Goal: Task Accomplishment & Management: Manage account settings

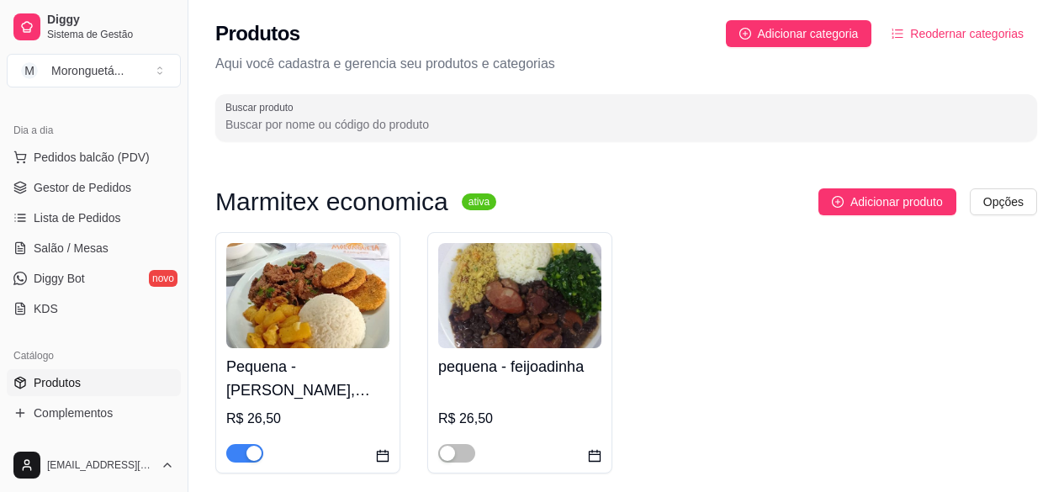
click at [260, 333] on img at bounding box center [307, 295] width 163 height 105
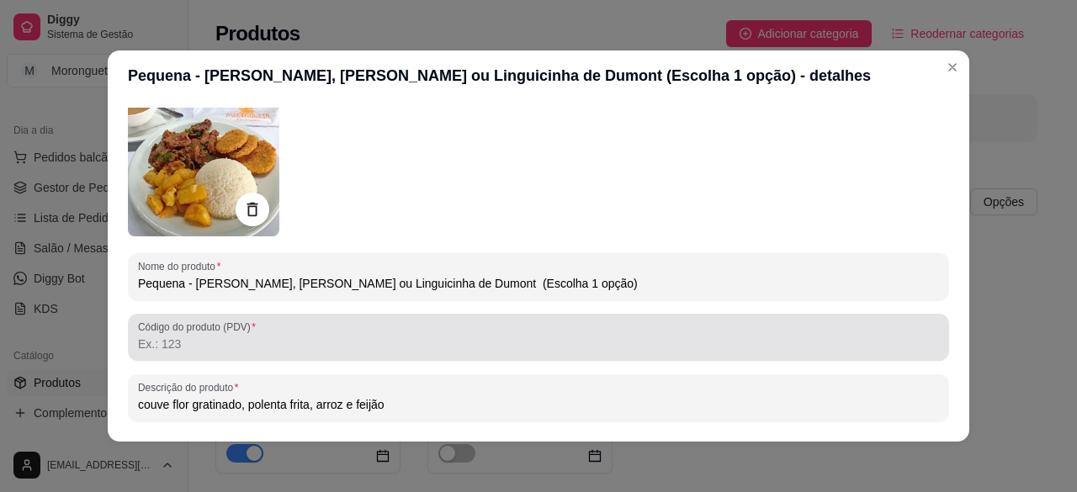
scroll to position [168, 0]
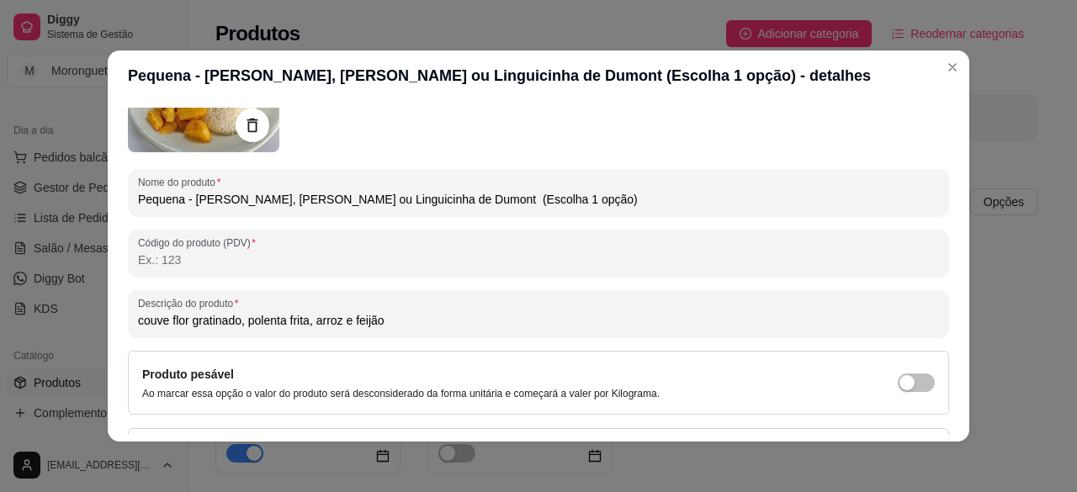
drag, startPoint x: 303, startPoint y: 321, endPoint x: 99, endPoint y: 325, distance: 203.6
click at [99, 325] on div "Pequena - frango grelhado, filé suíno ou Linguicinha de Dumont (Escolha 1 opção…" at bounding box center [538, 246] width 1077 height 492
click at [302, 323] on input "couve flor gratinado, polenta frita, arroz e feijão" at bounding box center [538, 320] width 801 height 17
drag, startPoint x: 304, startPoint y: 321, endPoint x: 120, endPoint y: 318, distance: 184.2
click at [120, 318] on div "Detalhes Preço e variações Disponibilidade Complementos Estoque Outros Nome do …" at bounding box center [538, 271] width 861 height 341
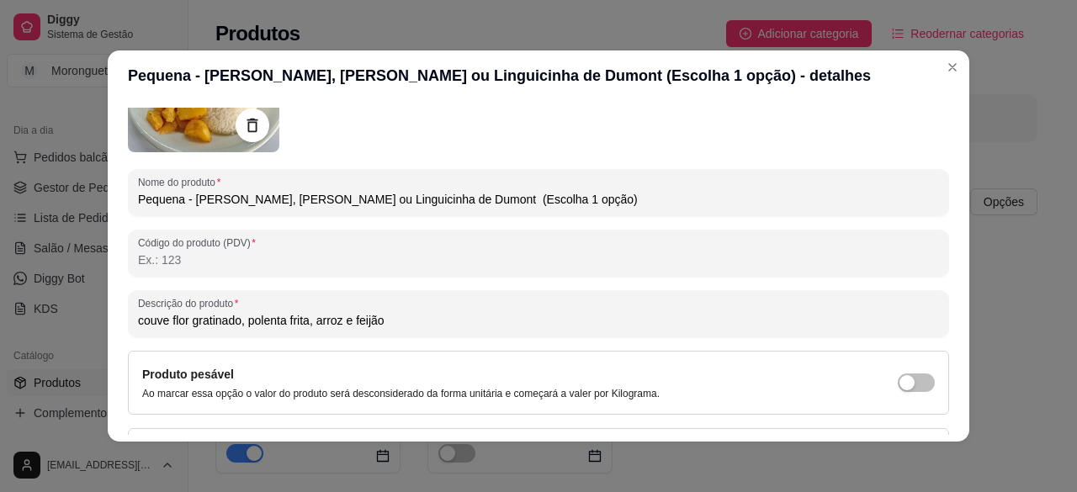
paste input "macarrão a bolonhesa e legumes ao forno"
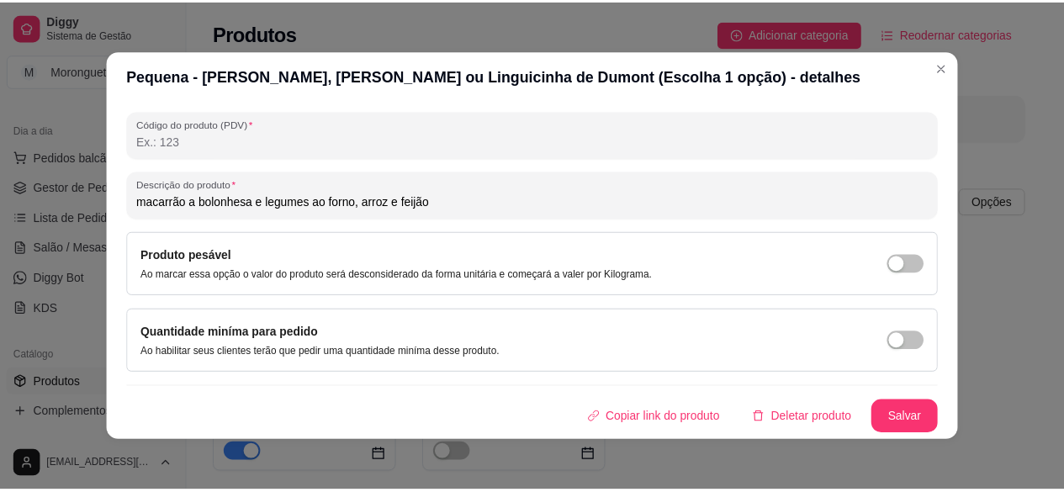
scroll to position [3, 0]
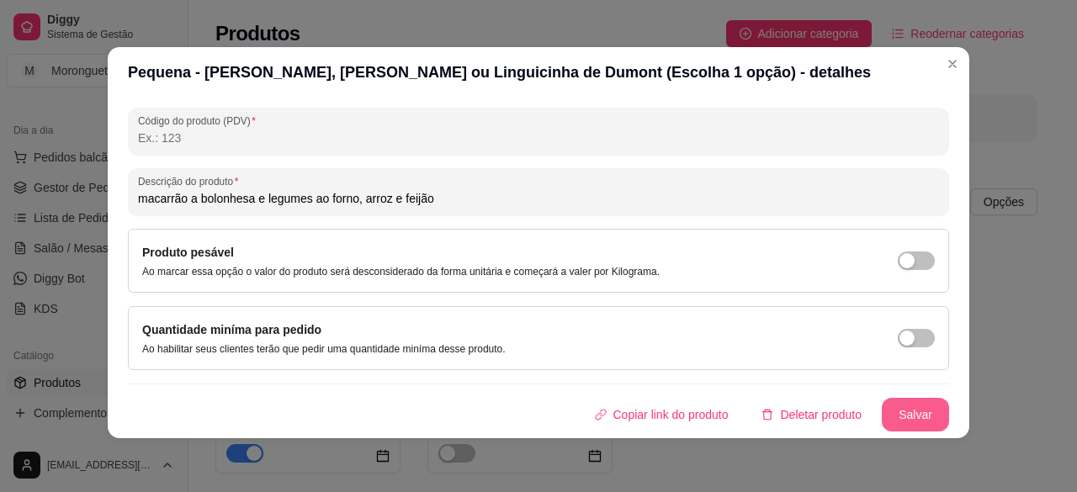
type input "macarrão a bolonhesa e legumes ao forno, arroz e feijão"
click at [908, 409] on button "Salvar" at bounding box center [914, 415] width 67 height 34
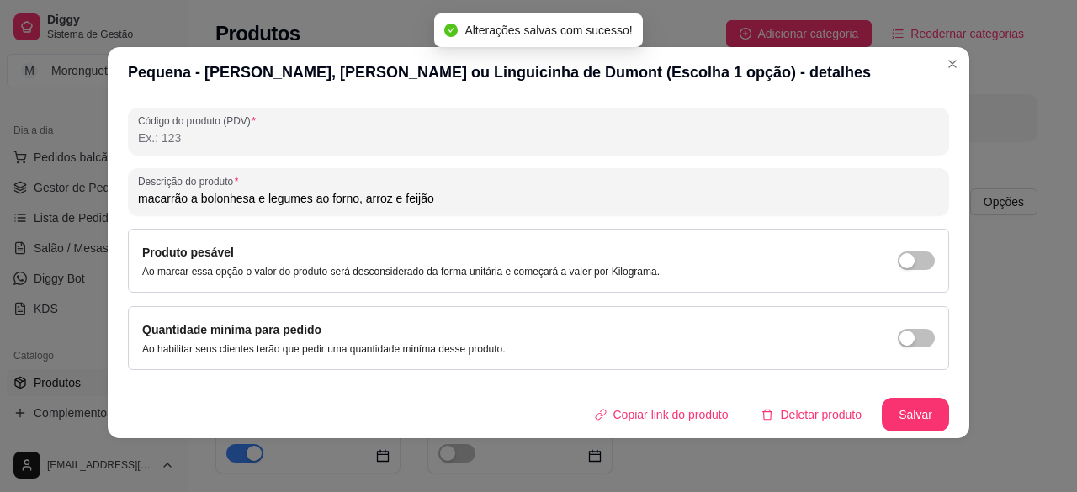
click at [961, 61] on header "Pequena - [PERSON_NAME], [PERSON_NAME] ou Linguicinha de Dumont (Escolha 1 opçã…" at bounding box center [538, 72] width 861 height 50
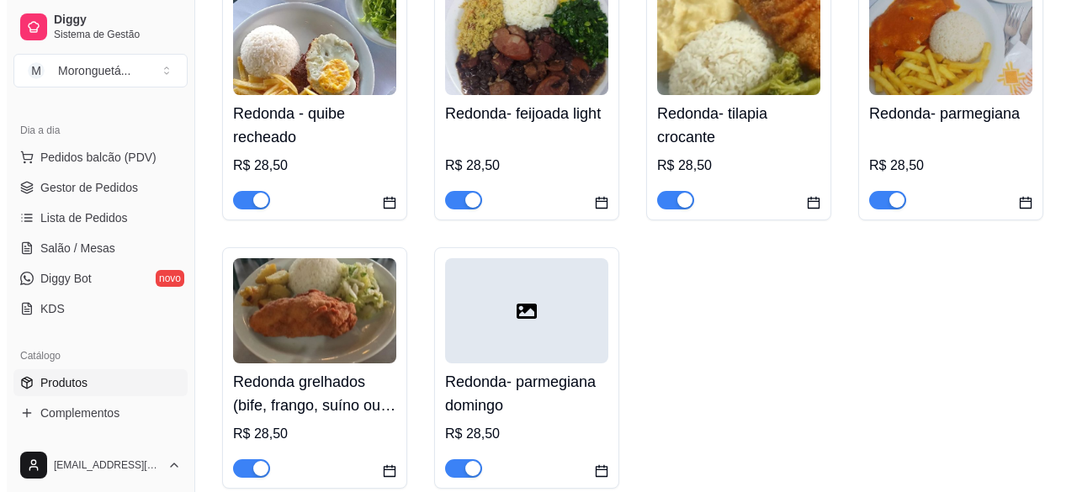
scroll to position [841, 0]
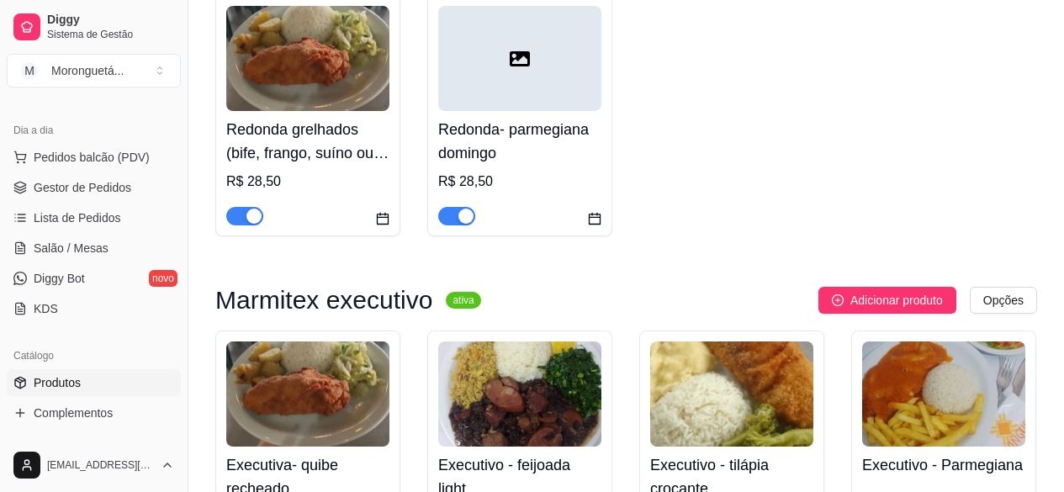
click at [290, 125] on h4 "Redonda grelhados (bife, frango, suíno ou Linguicinha) escolha 1 opção" at bounding box center [307, 141] width 163 height 47
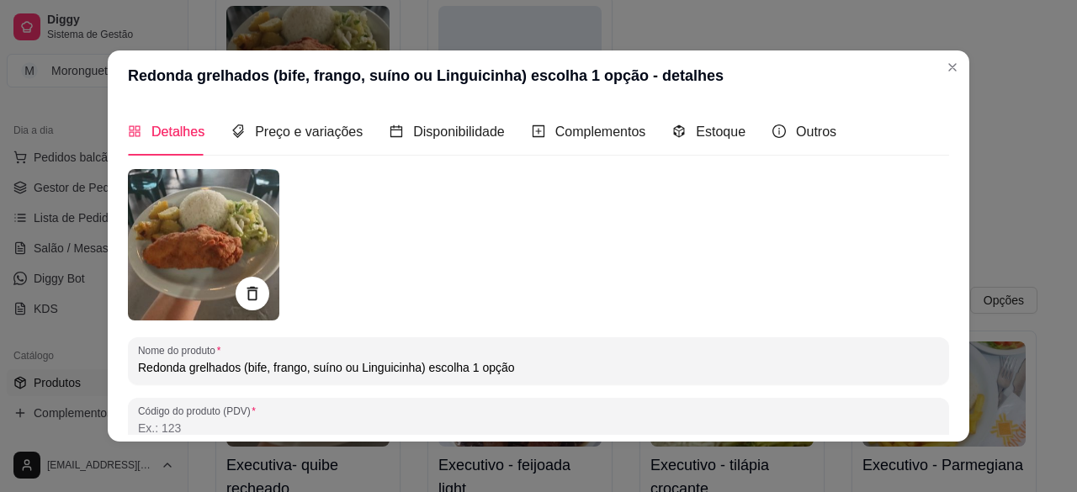
scroll to position [168, 0]
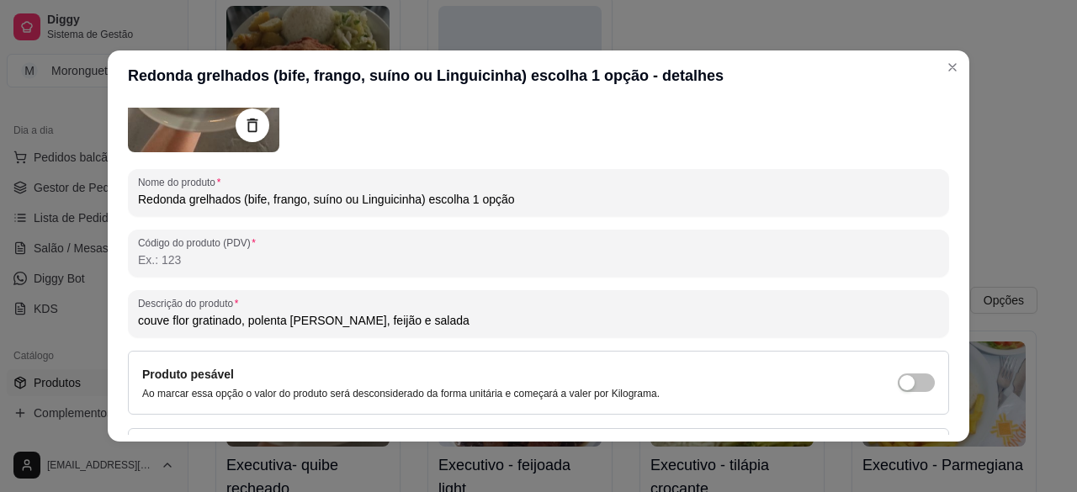
drag, startPoint x: 304, startPoint y: 320, endPoint x: 117, endPoint y: 318, distance: 186.7
click at [117, 318] on div "Detalhes Preço e variações Disponibilidade Complementos Estoque Outros Nome do …" at bounding box center [538, 271] width 861 height 341
paste input "macarrão a bolonhesa e legumes ao forno"
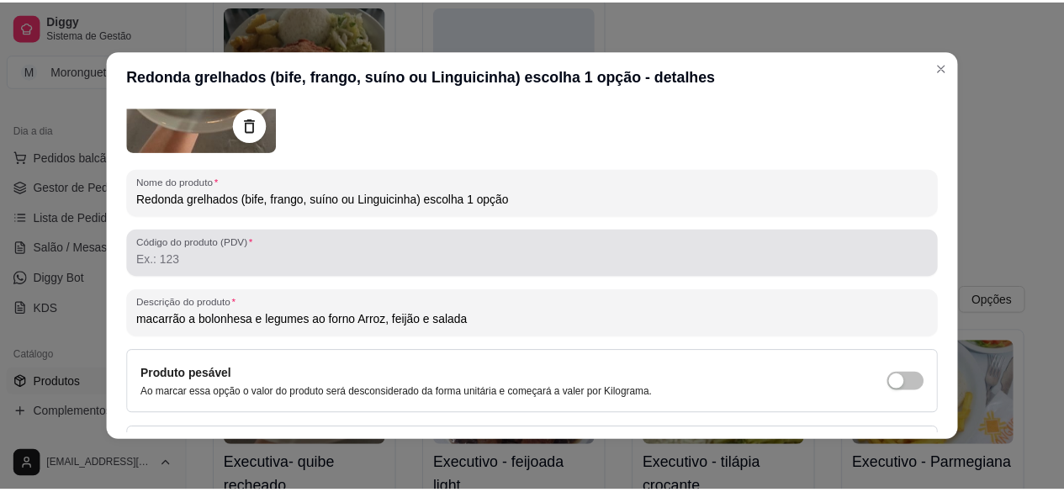
scroll to position [287, 0]
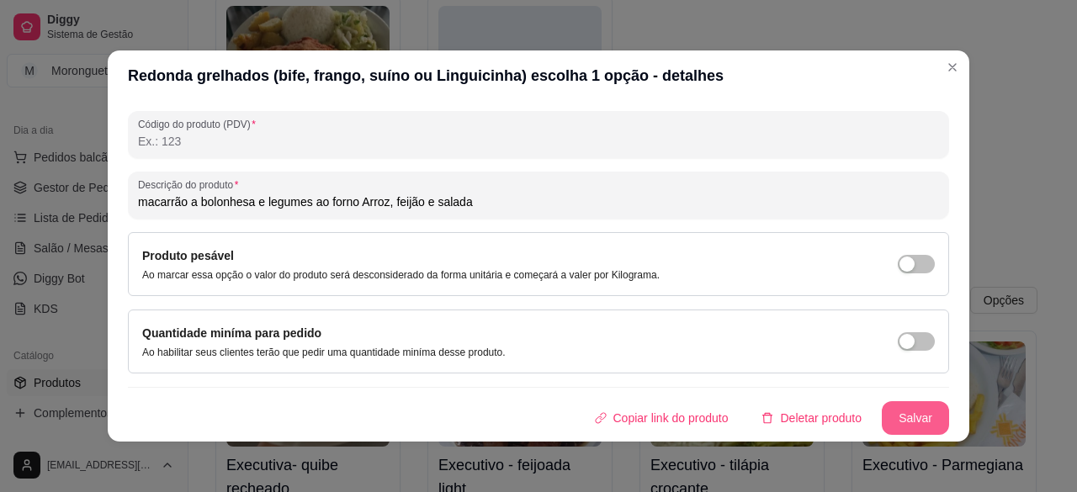
type input "macarrão a bolonhesa e legumes ao forno Arroz, feijão e salada"
click at [916, 413] on button "Salvar" at bounding box center [915, 418] width 66 height 33
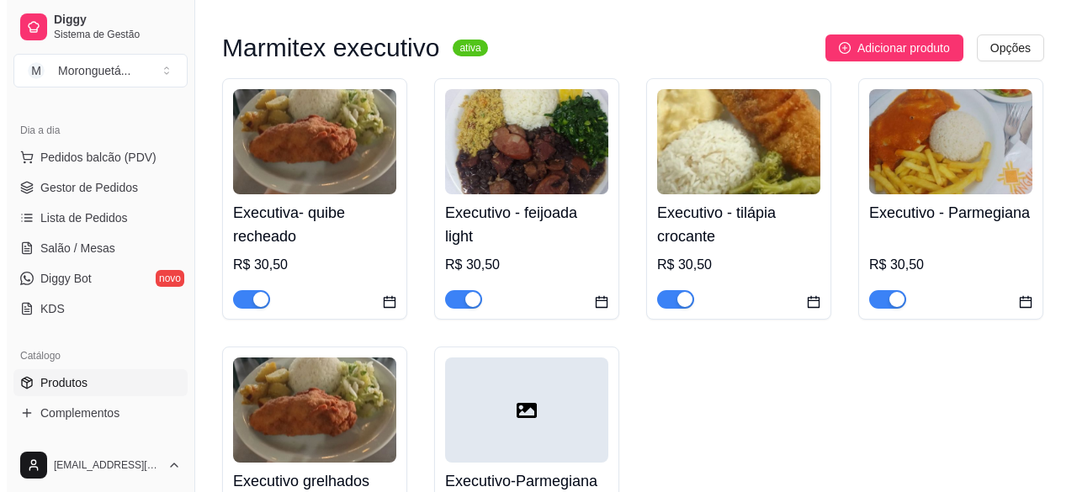
scroll to position [1346, 0]
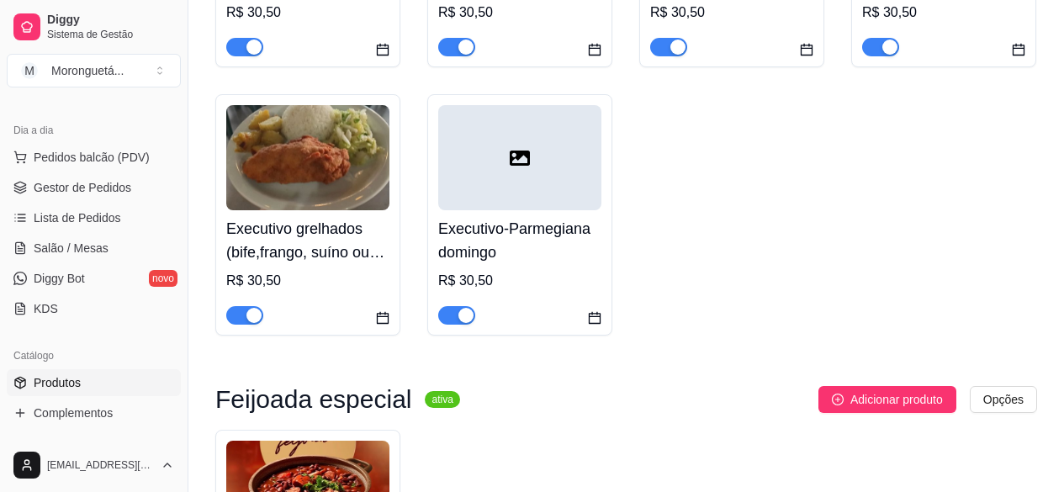
click at [266, 234] on h4 "Executivo grelhados (bife,frango, suíno ou Linguicinha) escolha 1 opção" at bounding box center [307, 240] width 163 height 47
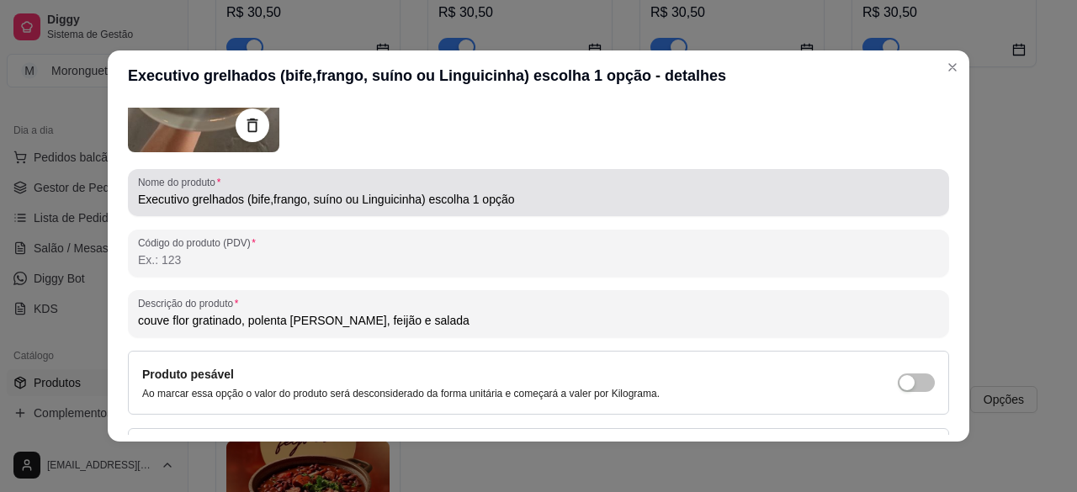
scroll to position [252, 0]
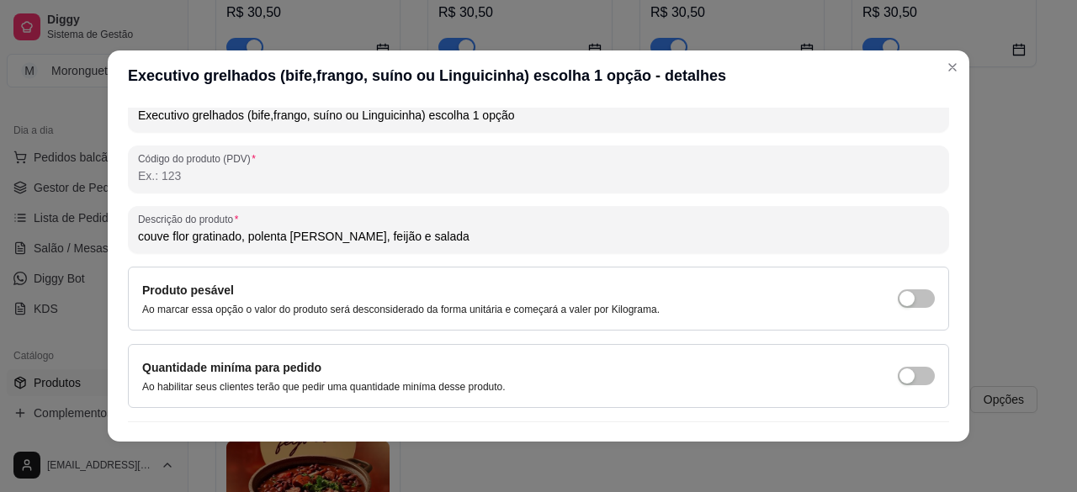
drag, startPoint x: 305, startPoint y: 236, endPoint x: 52, endPoint y: 253, distance: 253.7
click at [52, 253] on div "Executivo grelhados (bife,frango, suíno ou Linguicinha) escolha 1 opção - detal…" at bounding box center [538, 246] width 1077 height 492
paste input "macarrão a bolonhesa e legumes ao forno"
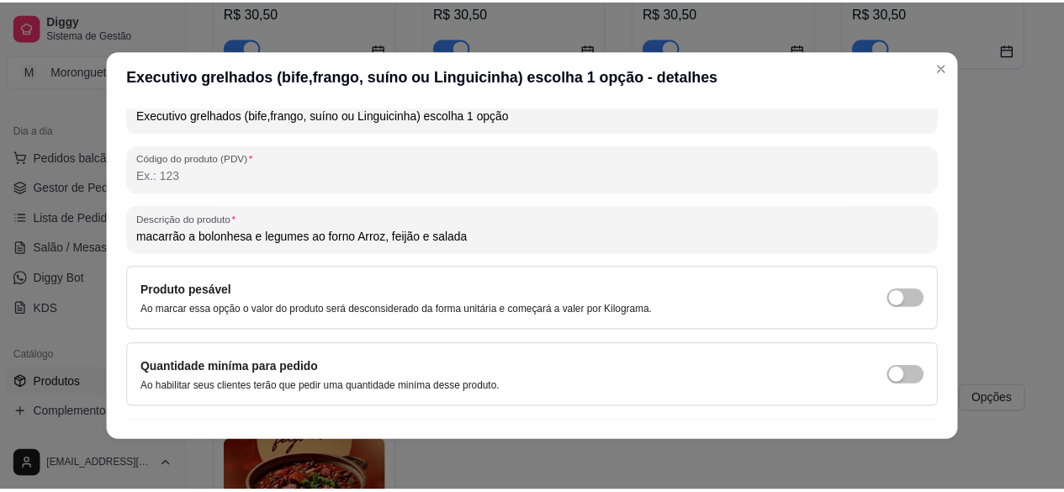
scroll to position [287, 0]
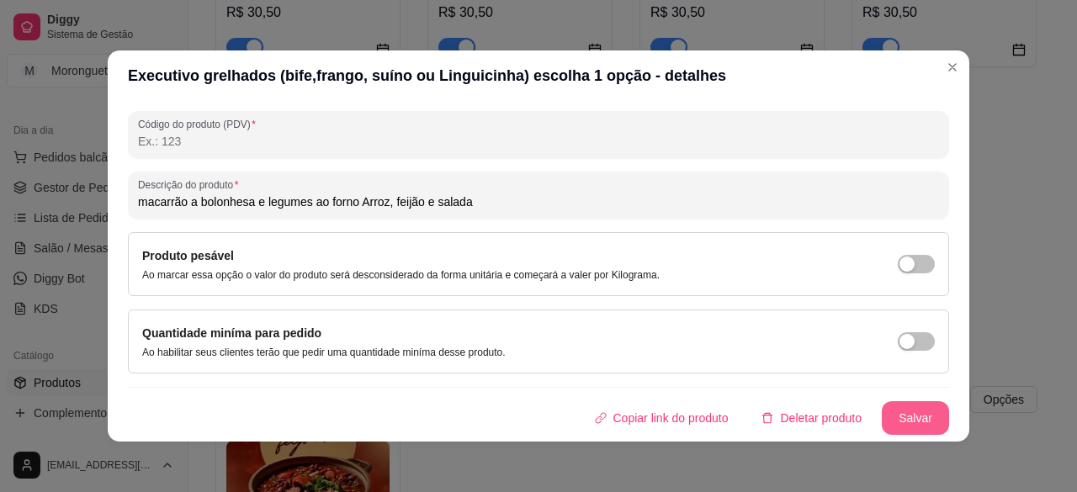
type input "macarrão a bolonhesa e legumes ao forno Arroz, feijão e salada"
click at [871, 397] on div "Nome do produto Executivo grelhados (bife,frango, suíno ou Linguicinha) escolha…" at bounding box center [538, 158] width 821 height 553
click at [891, 408] on button "Salvar" at bounding box center [914, 418] width 67 height 34
